Goal: Share content: Share content

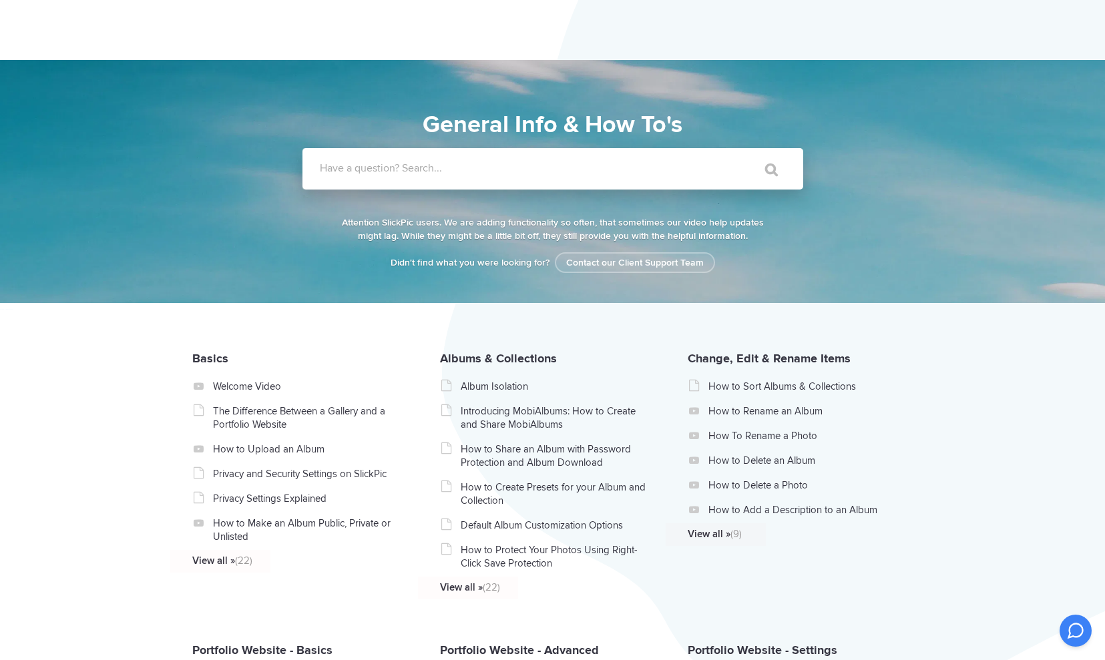
click at [350, 166] on label "Have a question? Search..." at bounding box center [570, 168] width 501 height 13
click at [350, 166] on input "Have a question? Search..." at bounding box center [525, 168] width 446 height 41
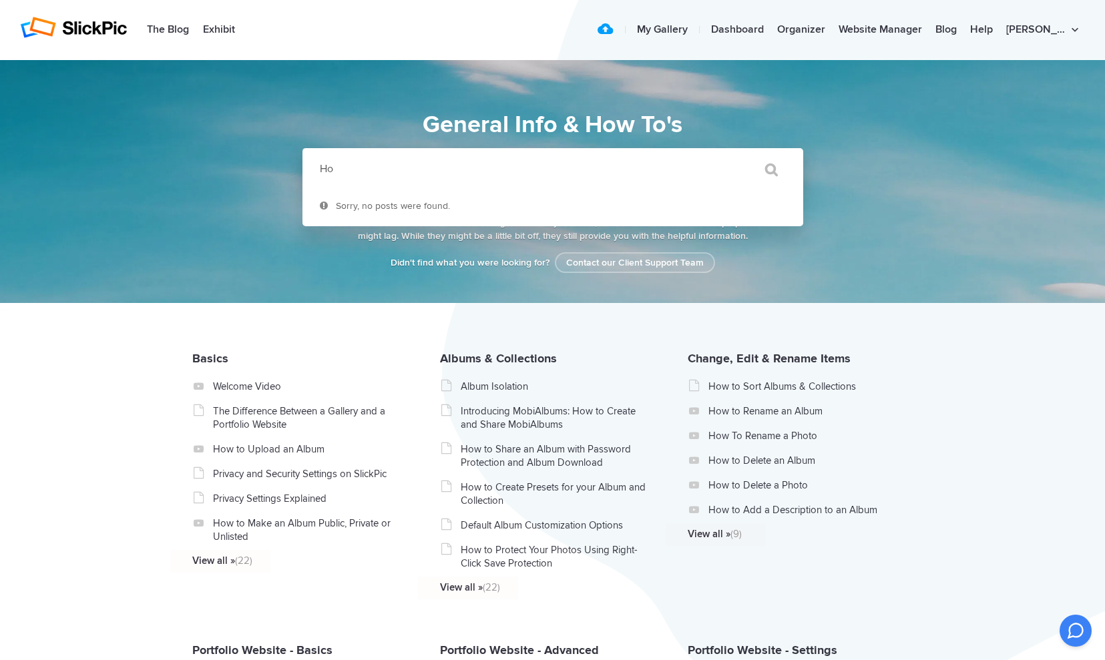
type input "H"
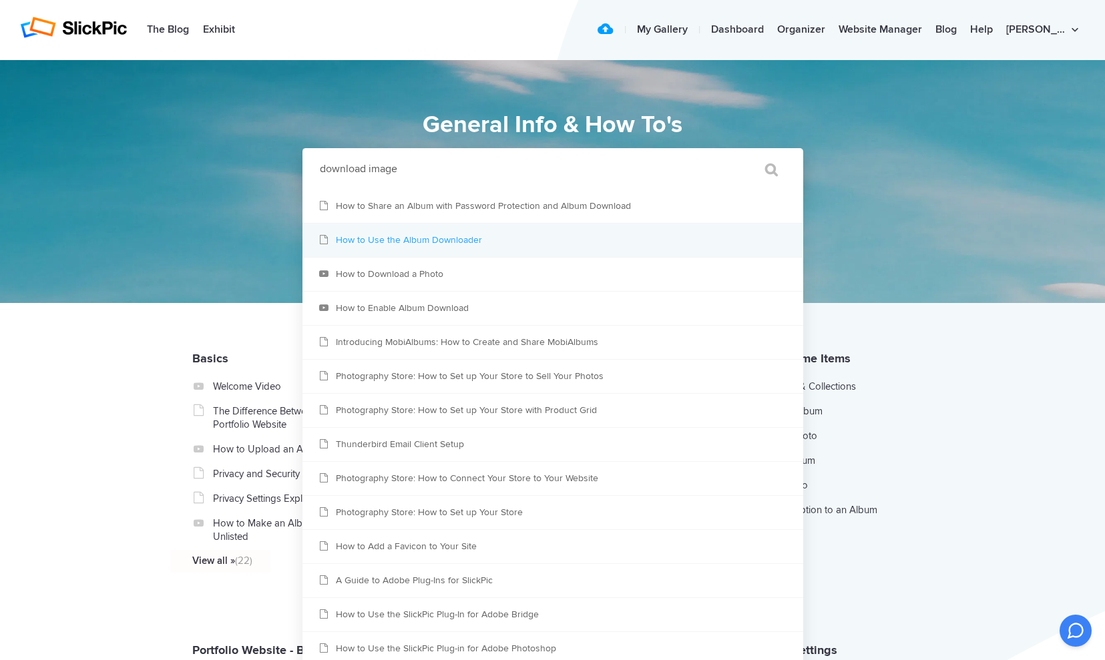
type input "download image"
click at [465, 240] on link "How to Use the Album Downloader" at bounding box center [552, 240] width 501 height 33
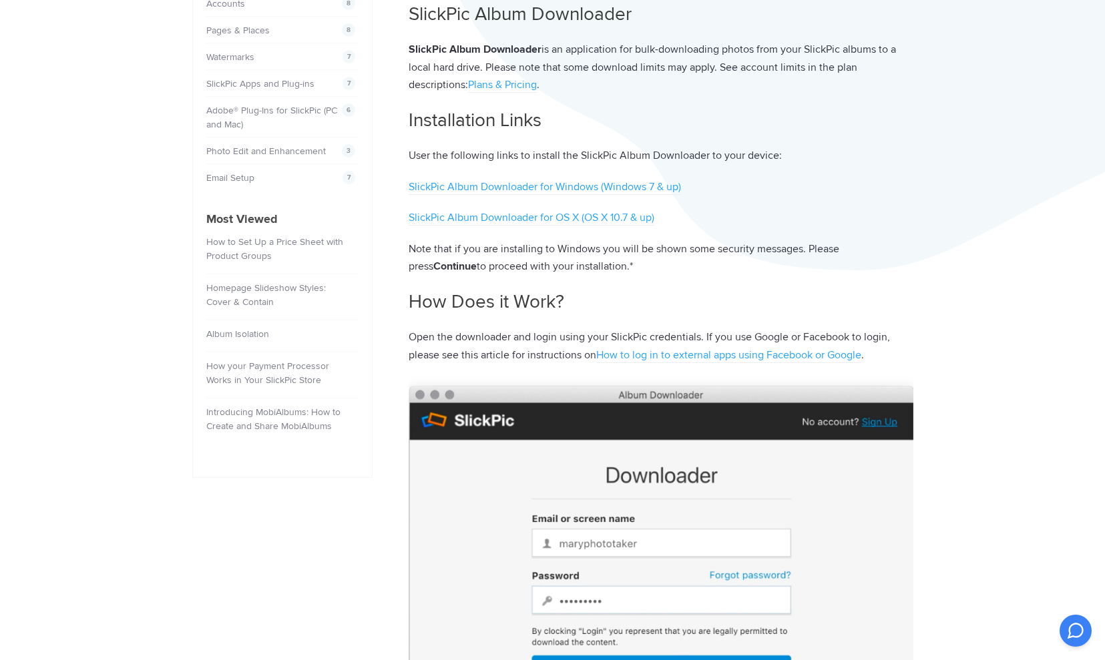
scroll to position [456, 0]
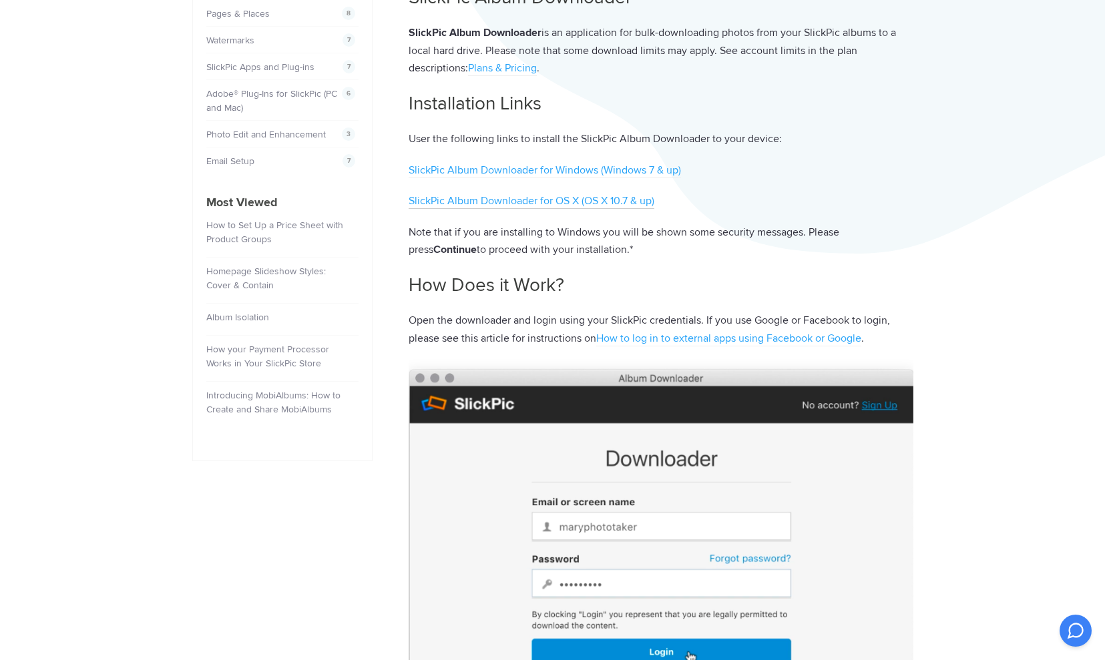
click at [519, 202] on link "SlickPic Album Downloader for OS X (OS X 10.7 & up)" at bounding box center [532, 201] width 246 height 15
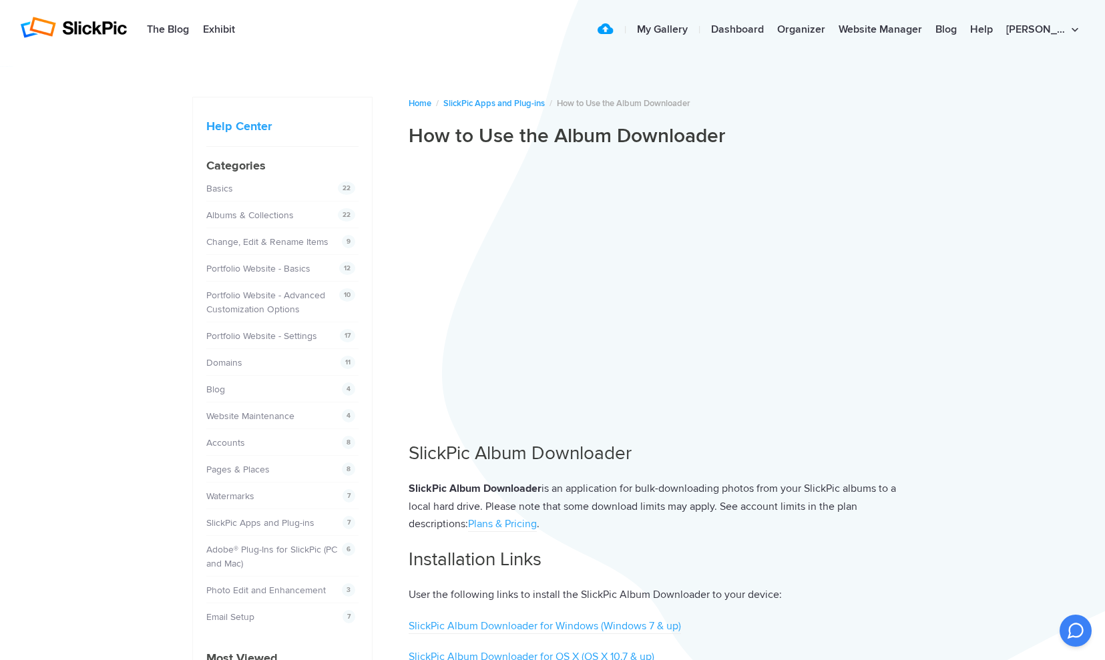
scroll to position [0, 0]
click at [253, 216] on link "Albums & Collections" at bounding box center [251, 215] width 87 height 11
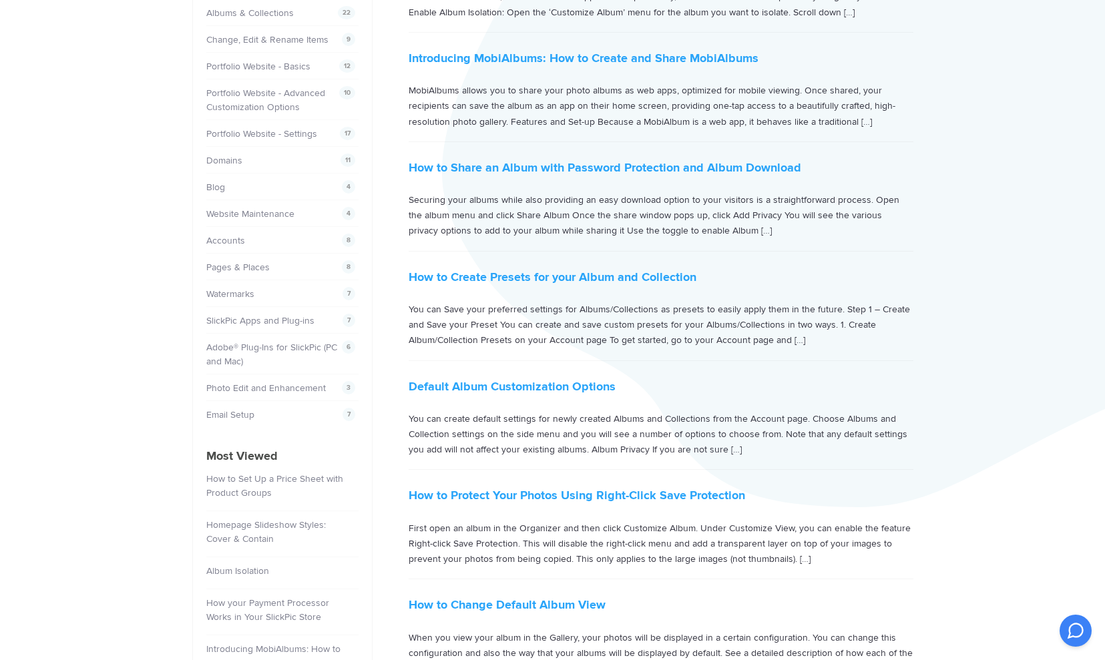
scroll to position [212, 0]
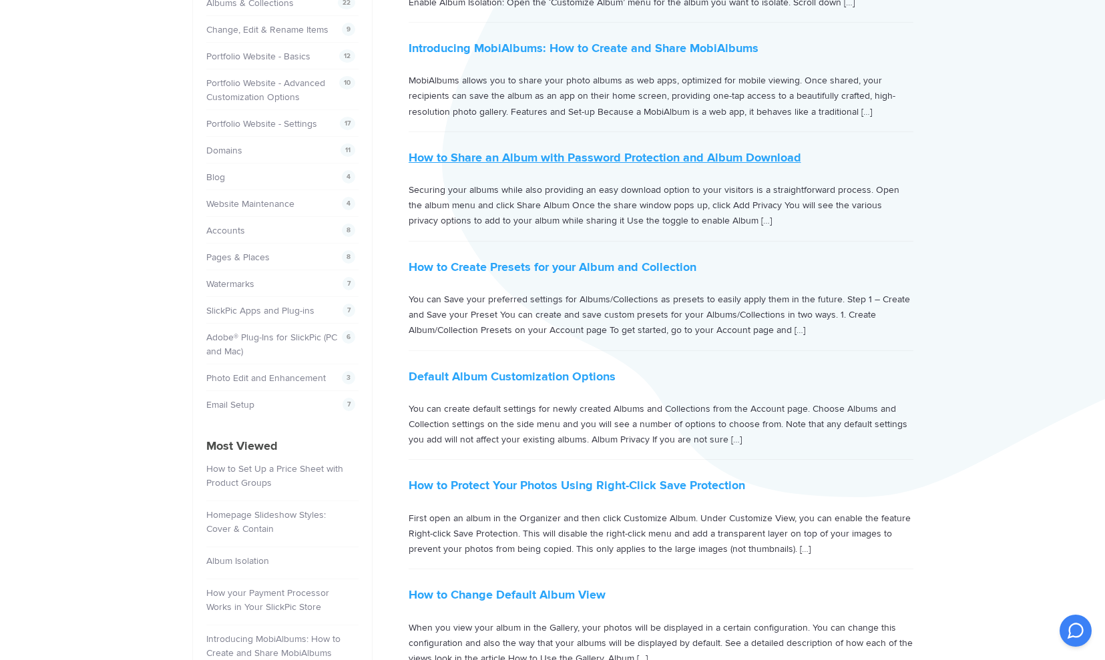
click at [532, 160] on link "How to Share an Album with Password Protection and Album Download" at bounding box center [605, 157] width 393 height 15
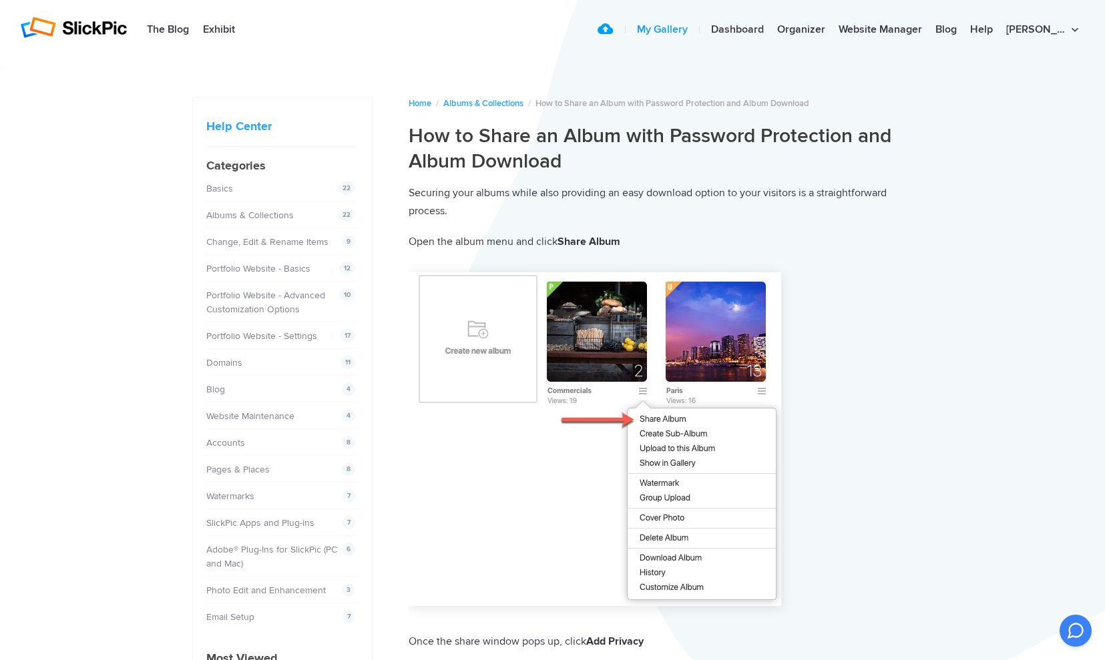
click at [694, 31] on link "My Gallery" at bounding box center [662, 30] width 64 height 27
click at [687, 30] on link "My Gallery" at bounding box center [662, 30] width 64 height 27
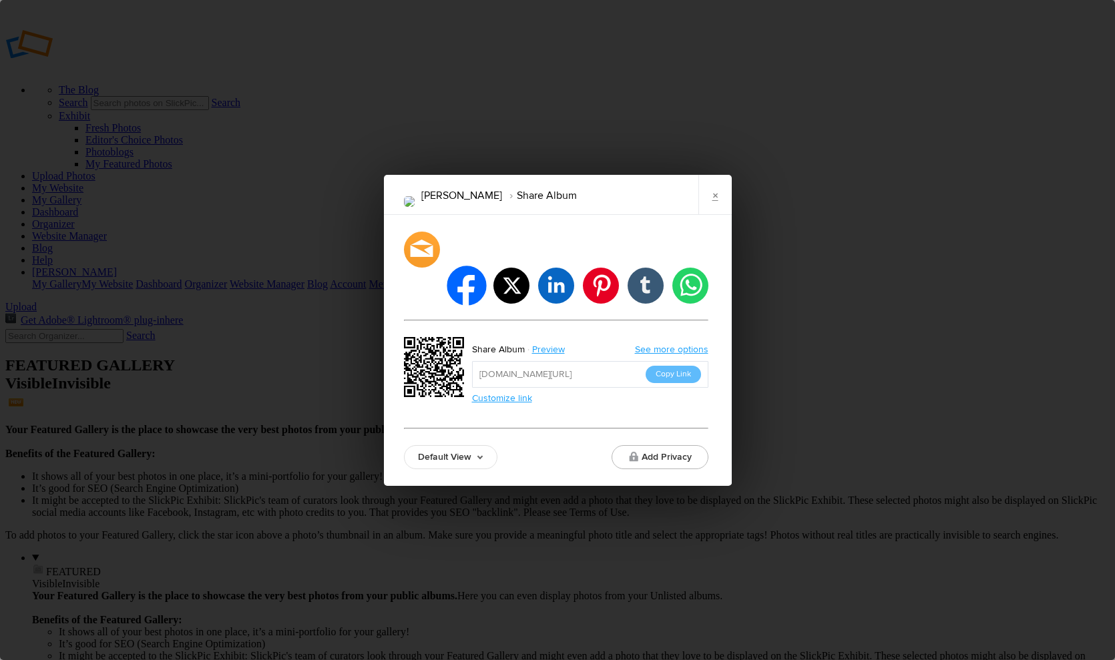
click at [464, 274] on li "facebook" at bounding box center [466, 285] width 39 height 39
click at [661, 366] on button "Copy Link" at bounding box center [673, 374] width 55 height 17
click at [466, 270] on li "facebook" at bounding box center [466, 285] width 39 height 39
click at [716, 210] on link "×" at bounding box center [714, 195] width 33 height 40
